Goal: Check status: Check status

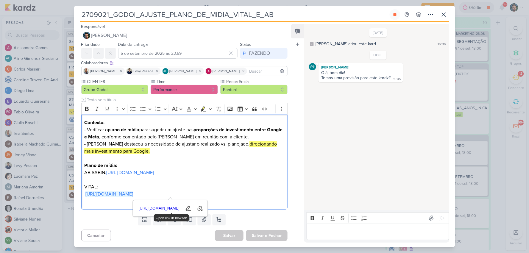
scroll to position [21, 0]
click at [440, 16] on icon at bounding box center [443, 14] width 7 height 7
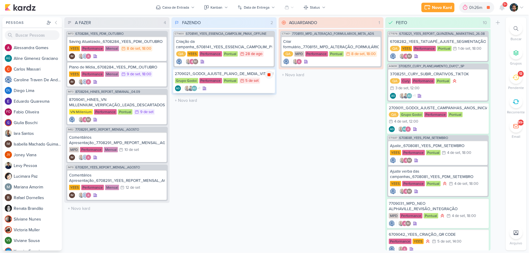
click at [268, 76] on icon at bounding box center [269, 74] width 5 height 5
click at [514, 79] on icon at bounding box center [516, 77] width 7 height 7
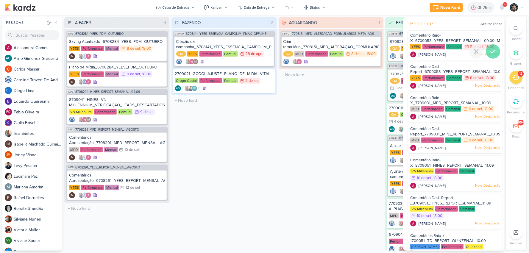
click at [493, 54] on icon at bounding box center [493, 51] width 7 height 7
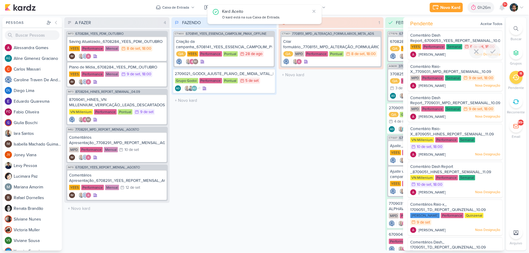
click at [493, 54] on icon at bounding box center [493, 51] width 7 height 7
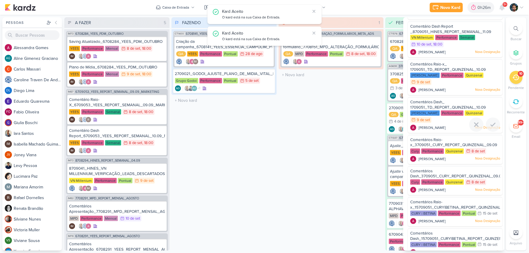
scroll to position [117, 0]
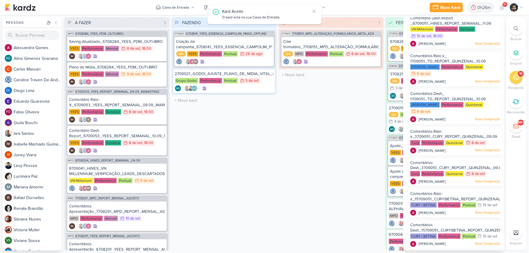
click at [272, 155] on div "FAZENDO 2 Mover Para Esquerda Mover Para Direita [GEOGRAPHIC_DATA] CT1400 67081…" at bounding box center [224, 133] width 105 height 233
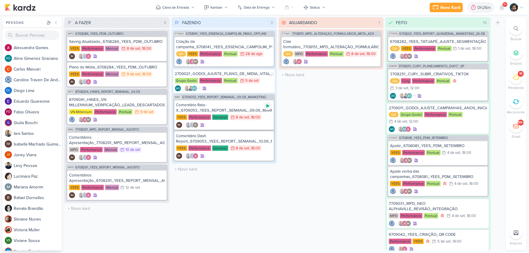
click at [267, 107] on icon at bounding box center [268, 106] width 5 height 5
click at [518, 79] on icon at bounding box center [516, 78] width 7 height 6
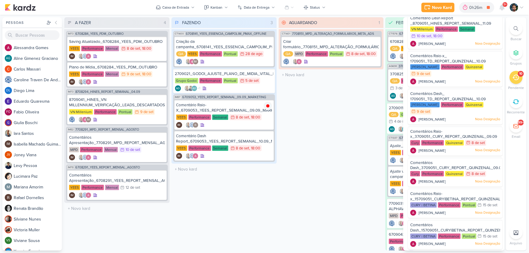
click at [359, 146] on div "AGUARDANDO 1 Mover Para Esquerda Mover Para Direita [GEOGRAPHIC_DATA] CT1401 77…" at bounding box center [331, 133] width 105 height 233
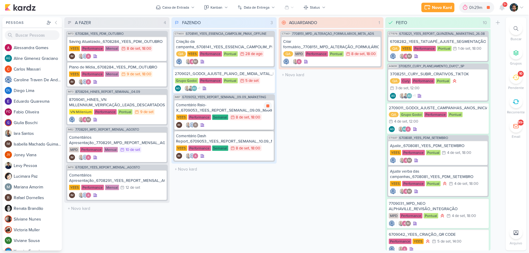
click at [235, 108] on div "Comentário Raio-X_6709053_YEES_REPORT_SEMANAL_09.09_MARKETING" at bounding box center [224, 107] width 96 height 11
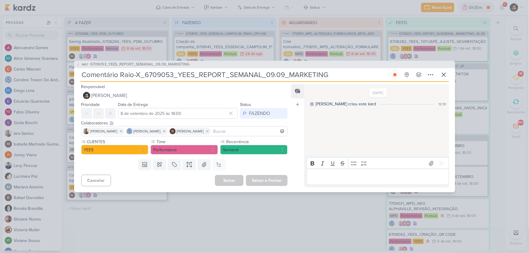
click at [449, 77] on div "IM87 6709053_YEES_REPORT_SEMANAL_09.09_MARKETING Comentário Raio-X_6709053_YEES…" at bounding box center [264, 127] width 381 height 132
click at [446, 76] on icon at bounding box center [443, 74] width 7 height 7
